Goal: Task Accomplishment & Management: Complete application form

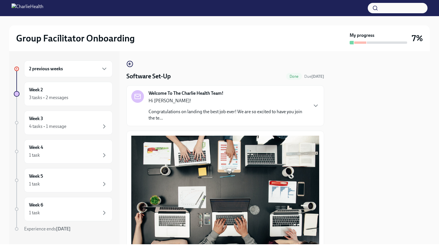
click at [85, 68] on div "2 previous weeks" at bounding box center [68, 68] width 79 height 7
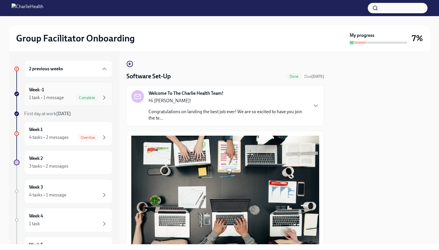
click at [94, 91] on div "Week -1 1 task • 1 message Complete" at bounding box center [68, 94] width 79 height 14
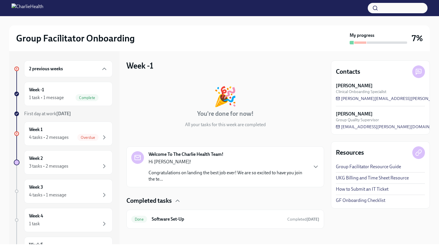
scroll to position [2, 0]
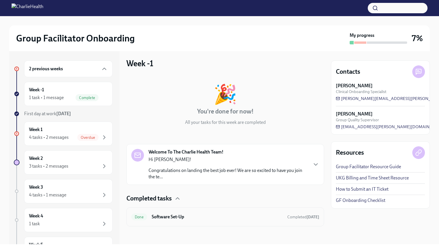
click at [217, 217] on h6 "Software Set-Up" at bounding box center [217, 216] width 131 height 6
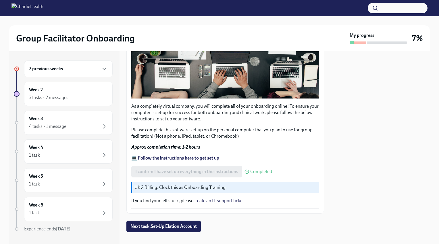
scroll to position [152, 0]
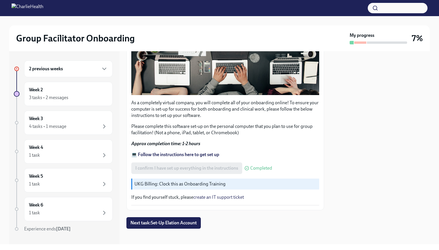
click at [216, 152] on strong "💻 Follow the instructions here to get set up" at bounding box center [175, 154] width 88 height 5
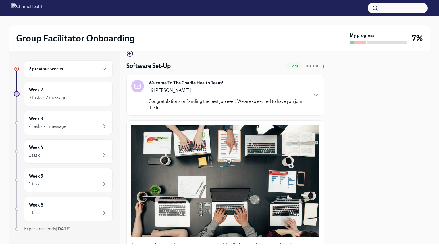
scroll to position [9, 0]
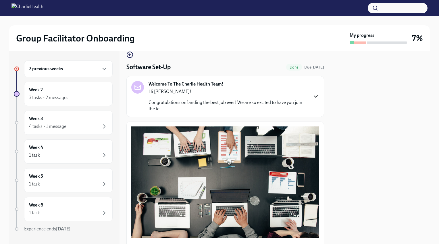
click at [313, 96] on icon "button" at bounding box center [316, 96] width 7 height 7
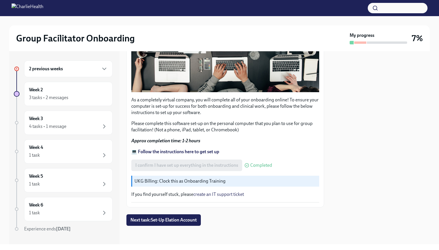
scroll to position [461, 0]
click at [202, 152] on strong "💻 Follow the instructions here to get set up" at bounding box center [175, 151] width 88 height 5
click at [90, 70] on div "2 previous weeks" at bounding box center [68, 68] width 79 height 7
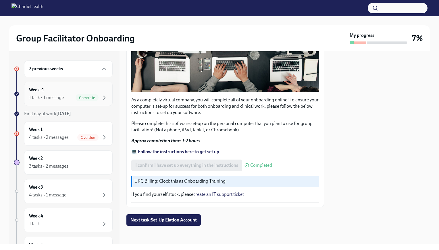
click at [89, 87] on div "Week -1 1 task • 1 message Complete" at bounding box center [68, 94] width 79 height 14
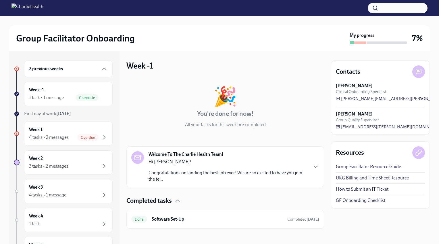
click at [308, 162] on div "Welcome To The Charlie Health Team! Hi Shanece! Congratulations on landing the …" at bounding box center [225, 166] width 188 height 31
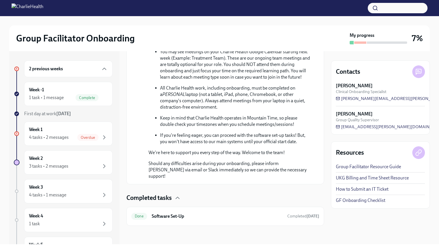
scroll to position [311, 0]
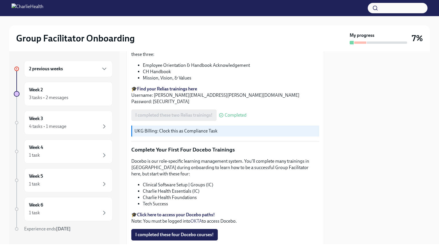
scroll to position [726, 0]
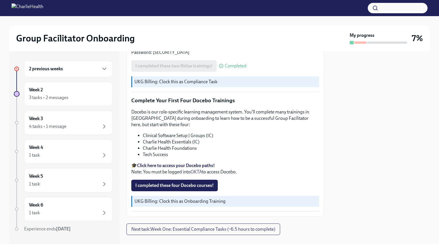
click at [104, 68] on div "2 previous weeks" at bounding box center [68, 68] width 89 height 17
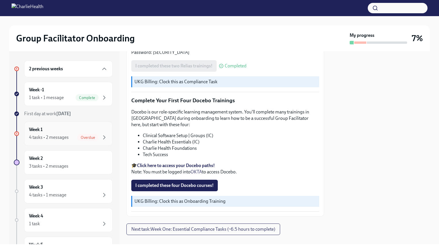
click at [98, 131] on div "Week 1 4 tasks • 2 messages Overdue" at bounding box center [68, 133] width 79 height 14
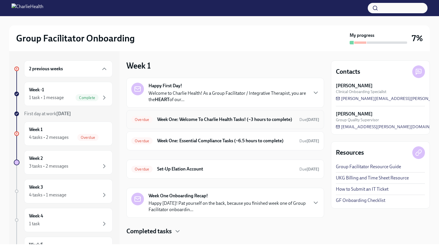
click at [242, 121] on h6 "Week One: Welcome To Charlie Health Tasks! (~3 hours to complete)" at bounding box center [226, 119] width 138 height 6
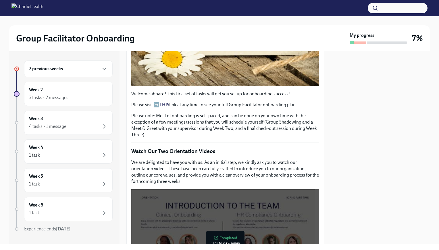
scroll to position [161, 0]
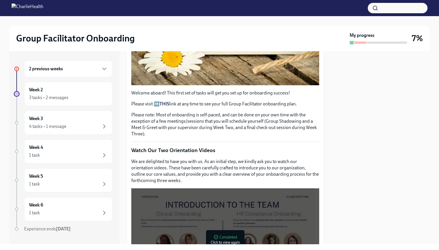
click at [172, 101] on p "Please visit ➡️ THIS link at any time to see your full Group Facilitator onboar…" at bounding box center [225, 104] width 188 height 6
click at [167, 101] on strong "THIS" at bounding box center [165, 103] width 10 height 5
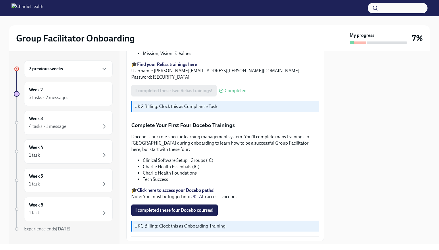
scroll to position [703, 0]
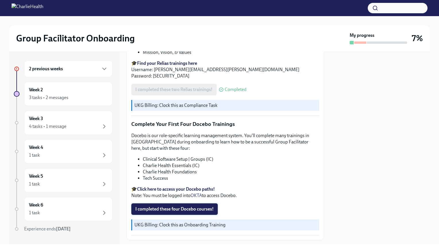
click at [159, 206] on span "I completed these four Docebo courses!" at bounding box center [174, 209] width 78 height 6
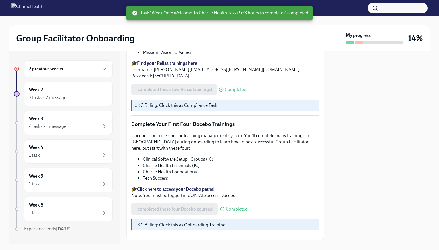
scroll to position [726, 0]
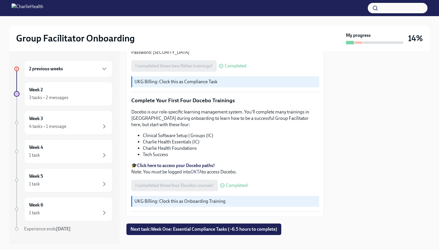
click at [79, 71] on div "2 previous weeks" at bounding box center [68, 68] width 79 height 7
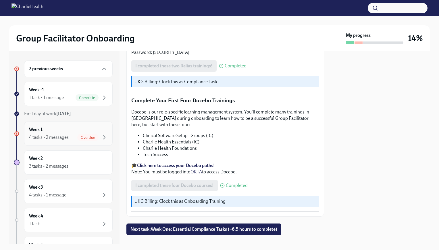
click at [93, 131] on div "Week 1 4 tasks • 2 messages Overdue" at bounding box center [68, 133] width 79 height 14
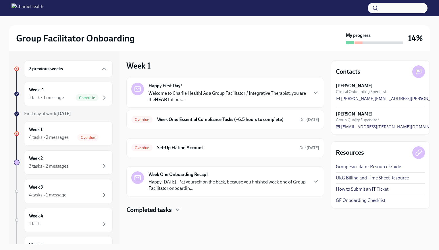
click at [229, 89] on div "Happy First Day! Welcome to Charlie Health! As a Group Facilitator / Integrativ…" at bounding box center [228, 93] width 159 height 20
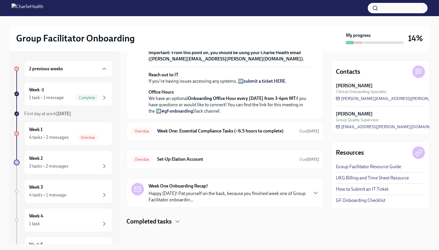
scroll to position [229, 0]
click at [286, 129] on h6 "Week One: Essential Compliance Tasks (~6.5 hours to complete)" at bounding box center [226, 131] width 138 height 6
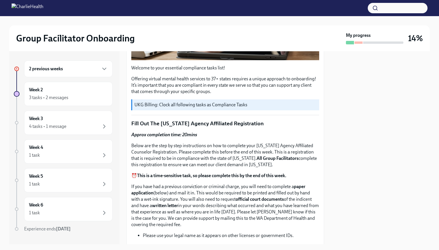
scroll to position [173, 0]
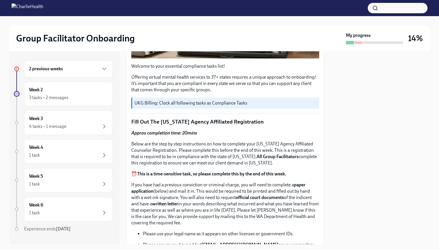
click at [243, 101] on p "UKG Billing: Clock all following tasks as Compliance Tasks" at bounding box center [226, 103] width 183 height 6
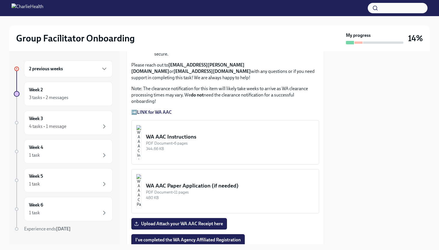
scroll to position [474, 0]
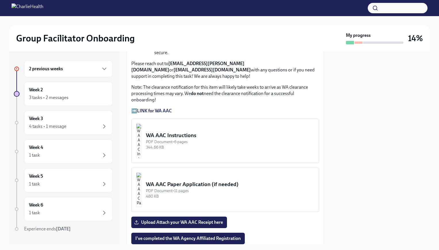
click at [199, 131] on div "WA AAC Instructions" at bounding box center [230, 134] width 168 height 7
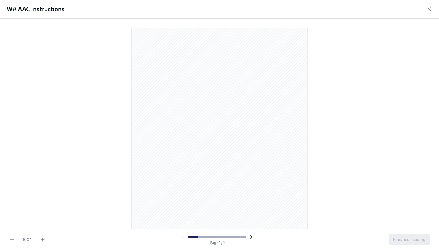
click at [251, 237] on icon "button" at bounding box center [250, 236] width 1 height 3
